Goal: Learn about a topic

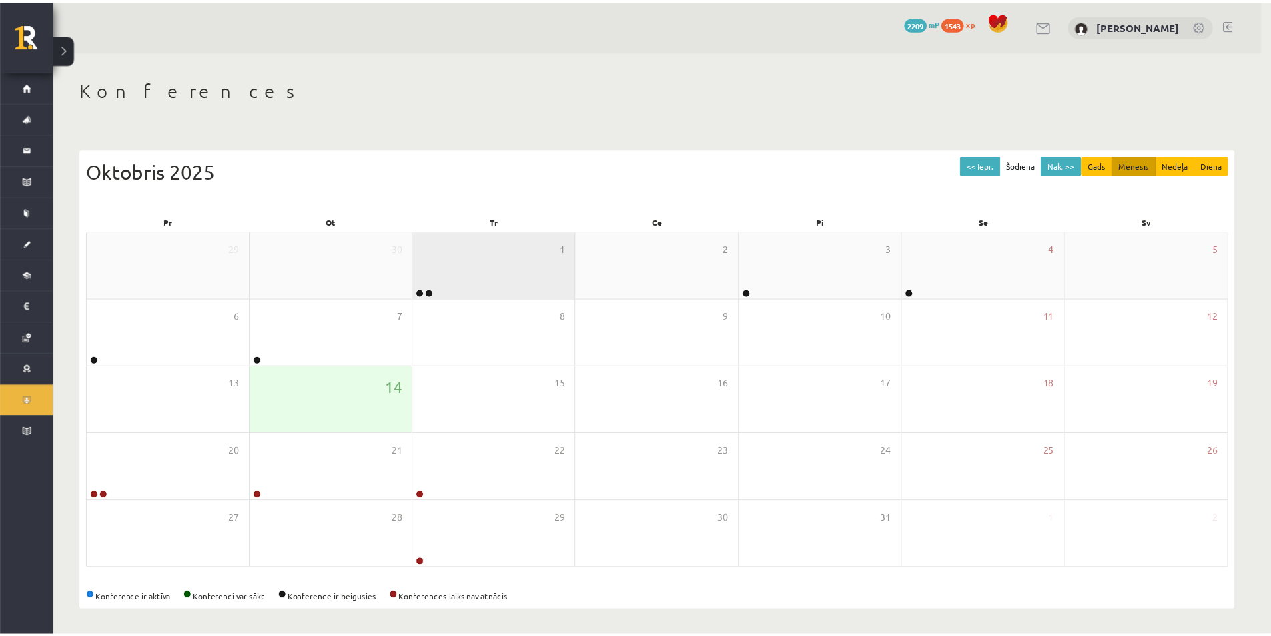
scroll to position [2, 0]
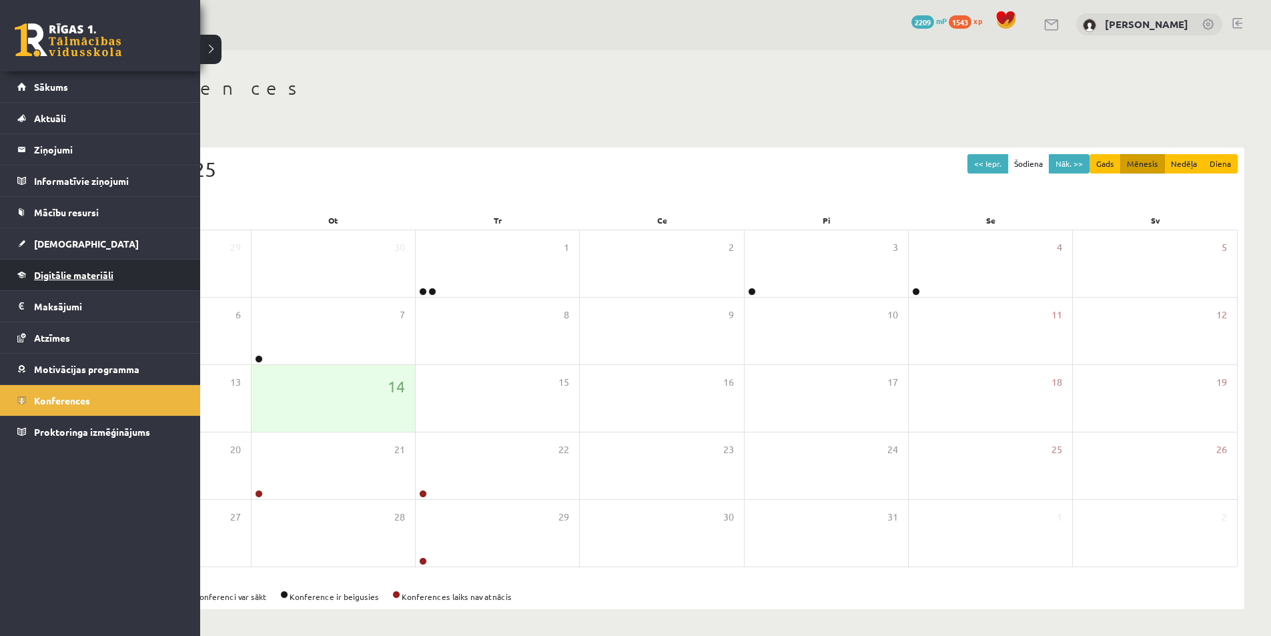
click at [50, 271] on span "Digitālie materiāli" at bounding box center [73, 275] width 79 height 12
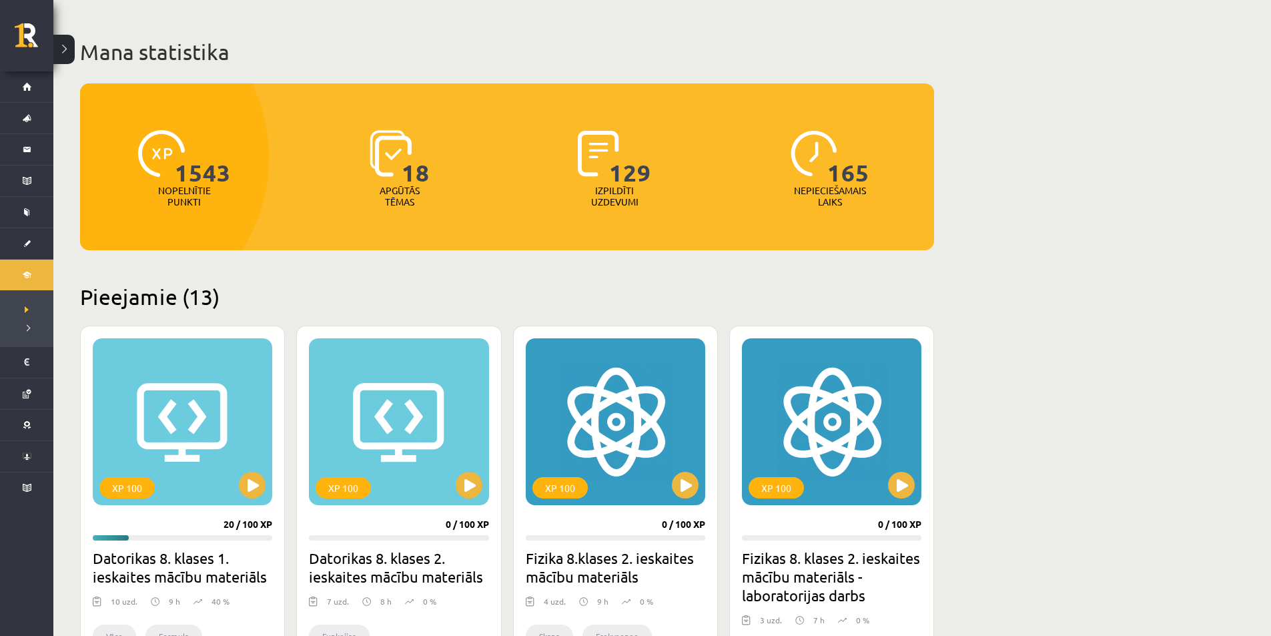
scroll to position [202, 0]
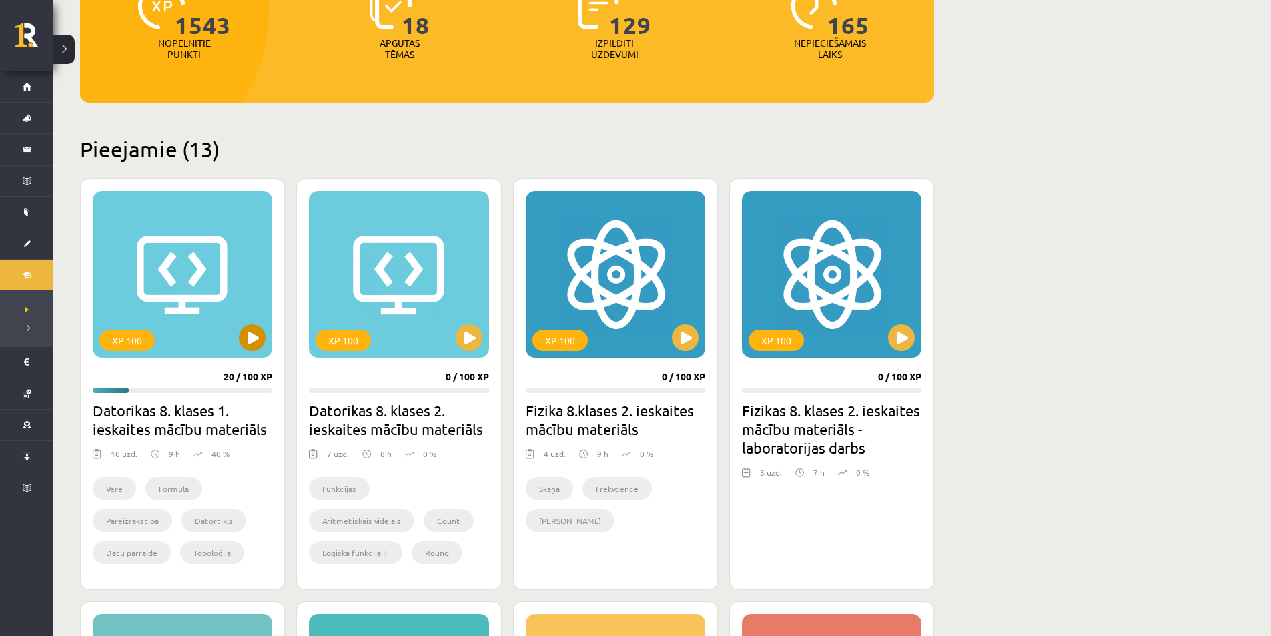
click at [232, 336] on div "XP 100" at bounding box center [182, 274] width 179 height 167
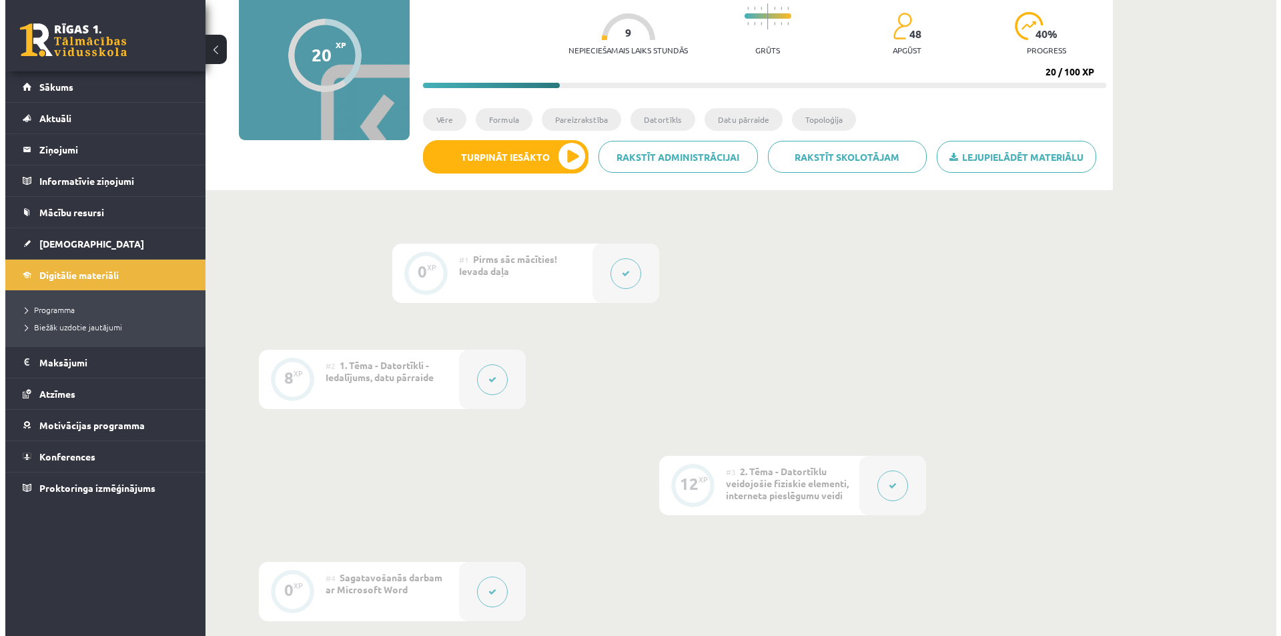
scroll to position [133, 0]
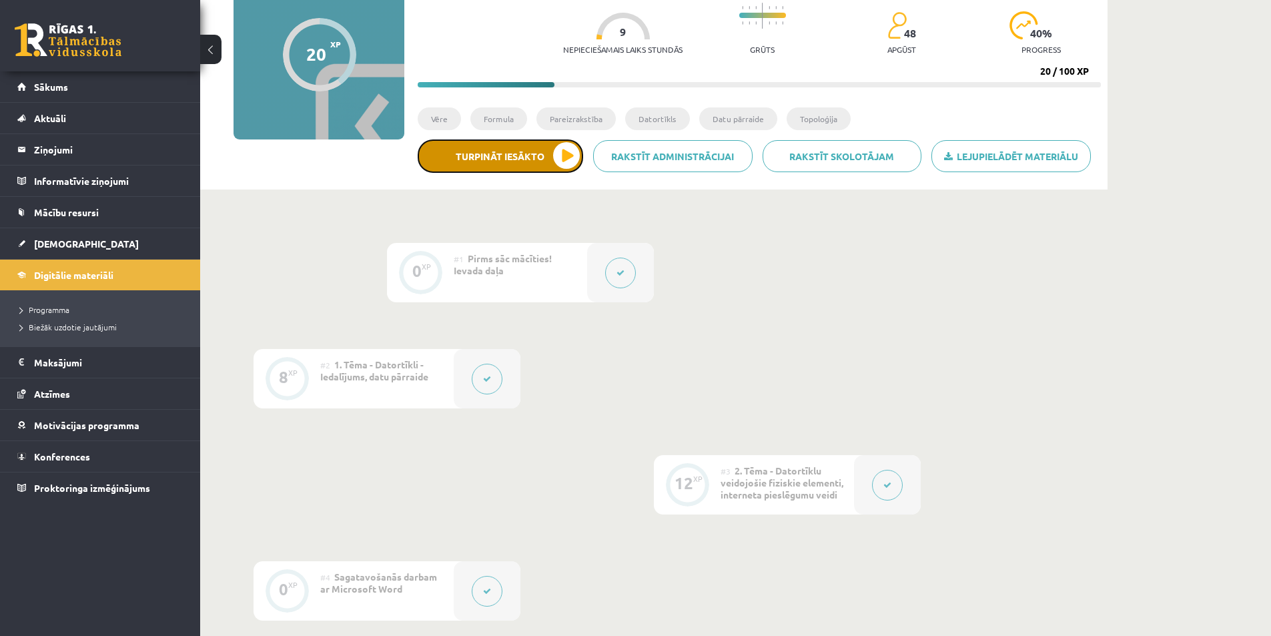
click at [516, 157] on button "Turpināt iesākto" at bounding box center [500, 155] width 165 height 33
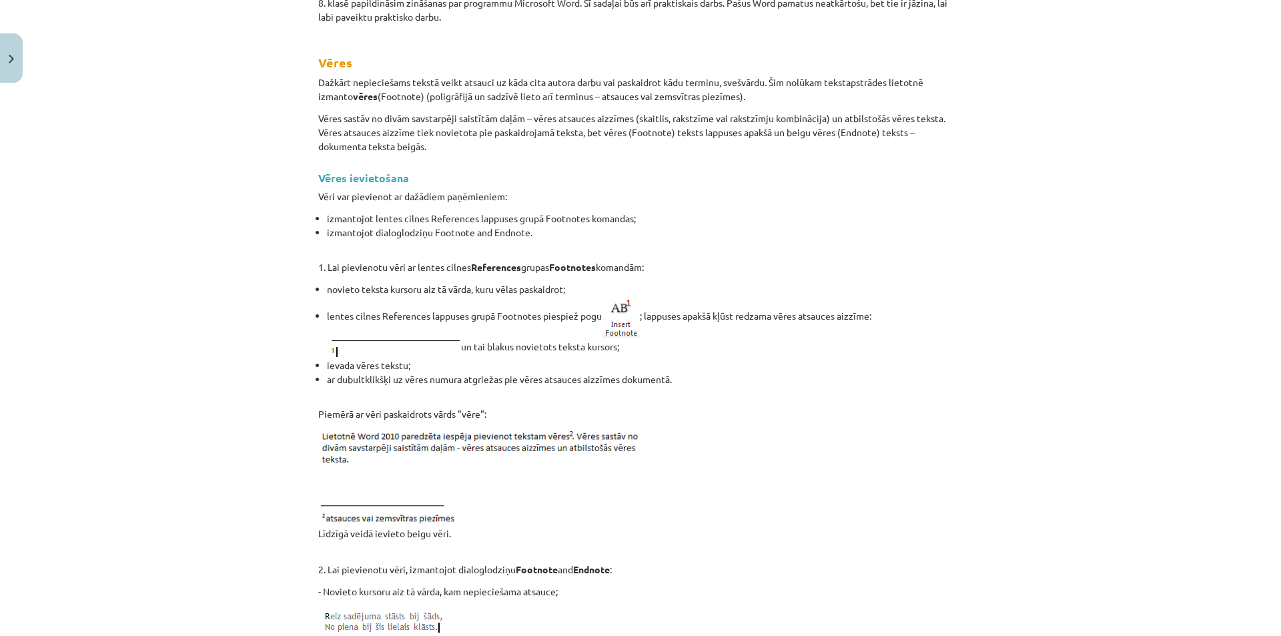
scroll to position [267, 0]
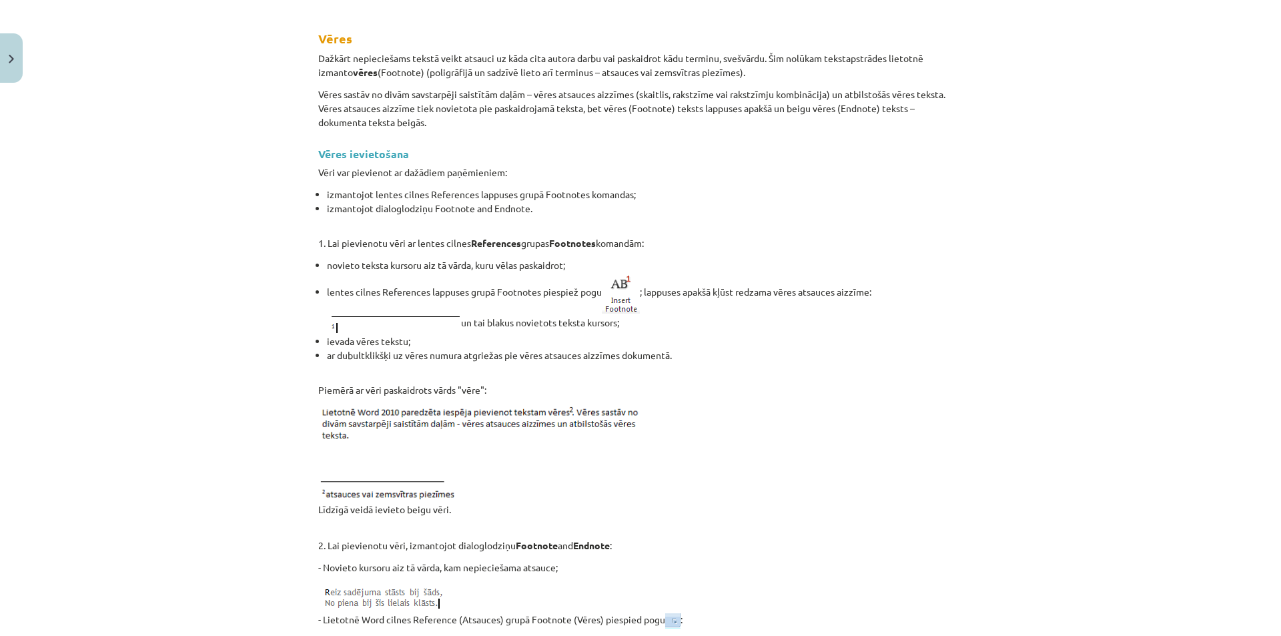
click at [618, 531] on p at bounding box center [640, 531] width 645 height 14
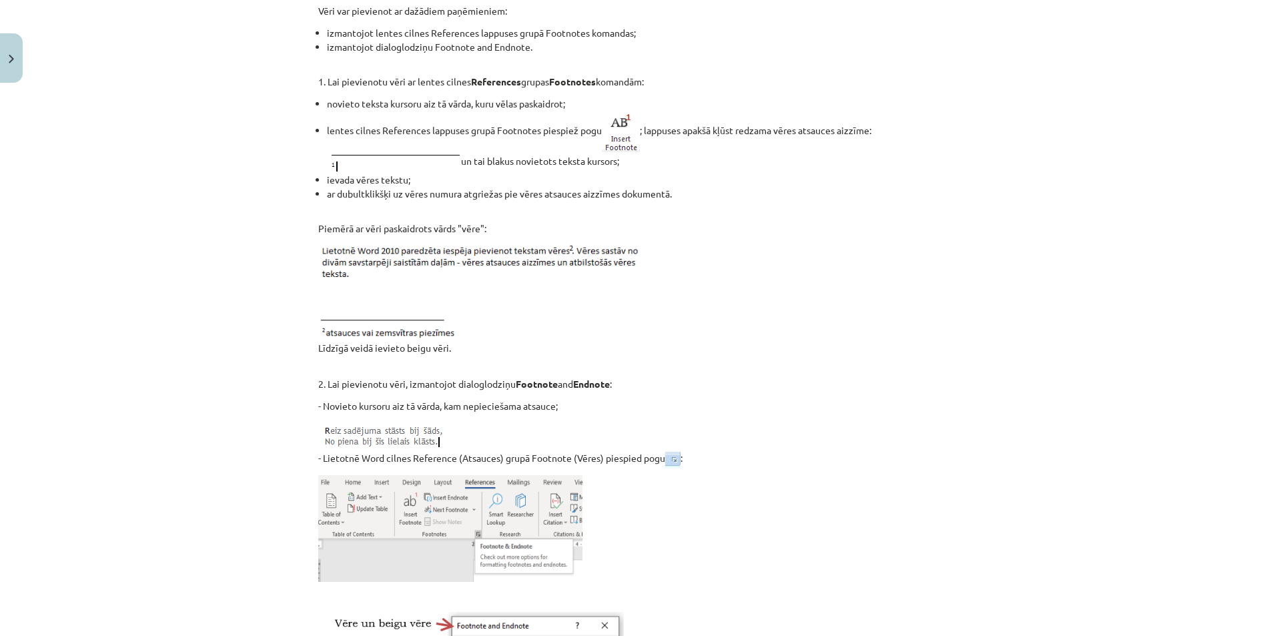
scroll to position [400, 0]
